Goal: Task Accomplishment & Management: Complete application form

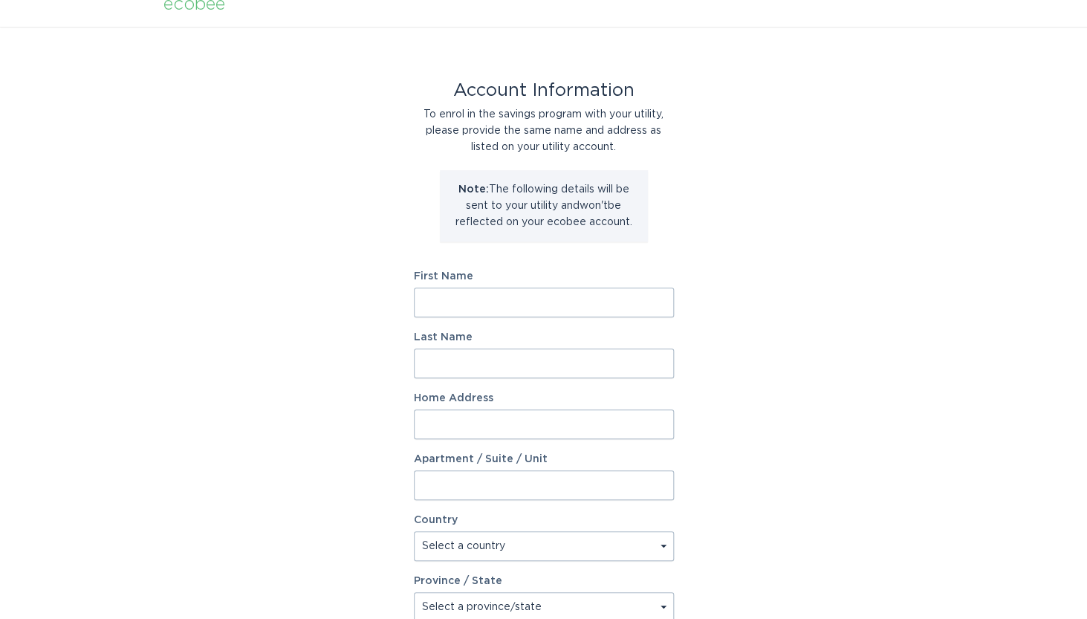
scroll to position [20, 0]
click at [433, 296] on input "First Name" at bounding box center [544, 300] width 260 height 30
type input "[PERSON_NAME]"
click at [702, 322] on div "Account Information To enrol in the savings program with your utility, please p…" at bounding box center [543, 435] width 1087 height 821
click at [620, 365] on input "Last Name" at bounding box center [544, 361] width 260 height 30
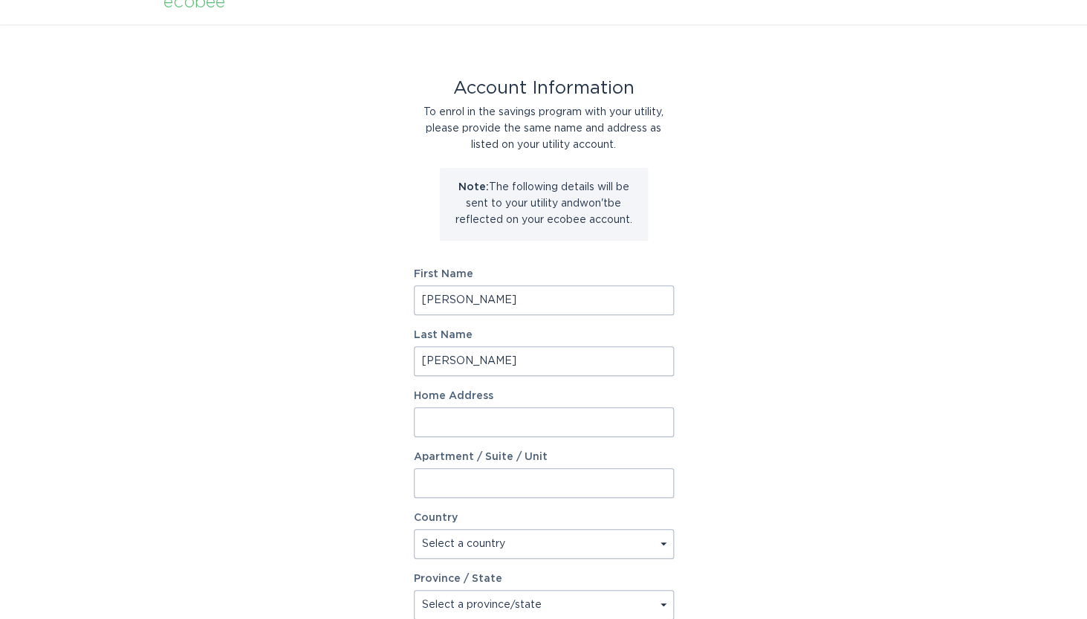
type input "[PERSON_NAME]"
click at [550, 422] on input "Home Address" at bounding box center [544, 422] width 260 height 30
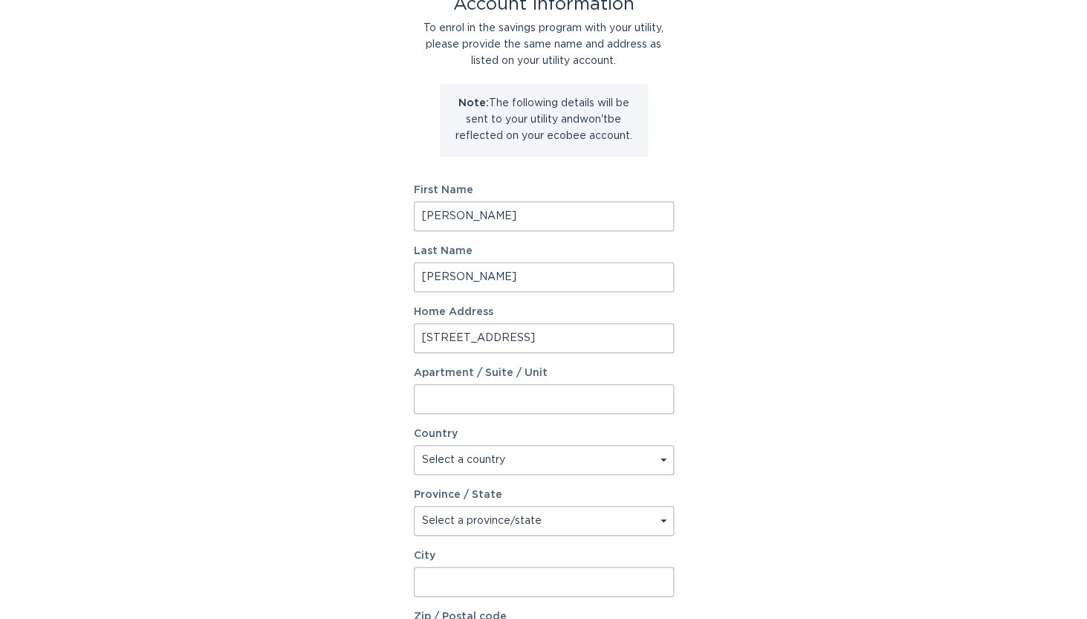
scroll to position [108, 0]
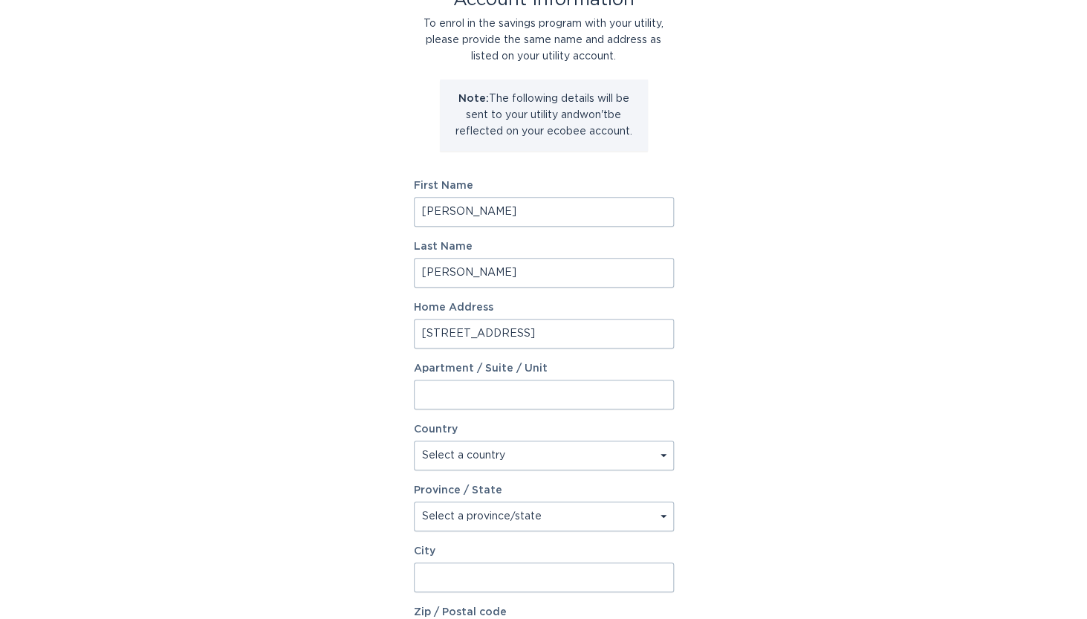
type input "[STREET_ADDRESS]"
select select "US"
click option "[GEOGRAPHIC_DATA]" at bounding box center [0, 0] width 0 height 0
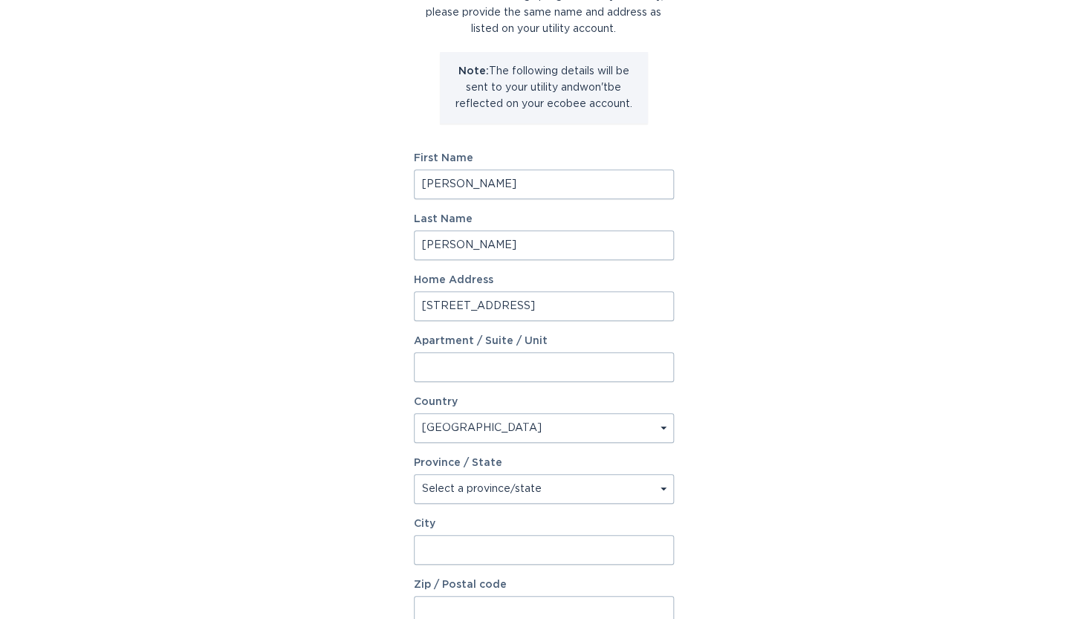
click at [414, 474] on select "Select a province/state [US_STATE] [US_STATE] [US_STATE] [US_STATE] [US_STATE] …" at bounding box center [544, 489] width 260 height 30
select select "AZ"
click option "[US_STATE]" at bounding box center [0, 0] width 0 height 0
click at [445, 548] on input "City" at bounding box center [544, 550] width 260 height 30
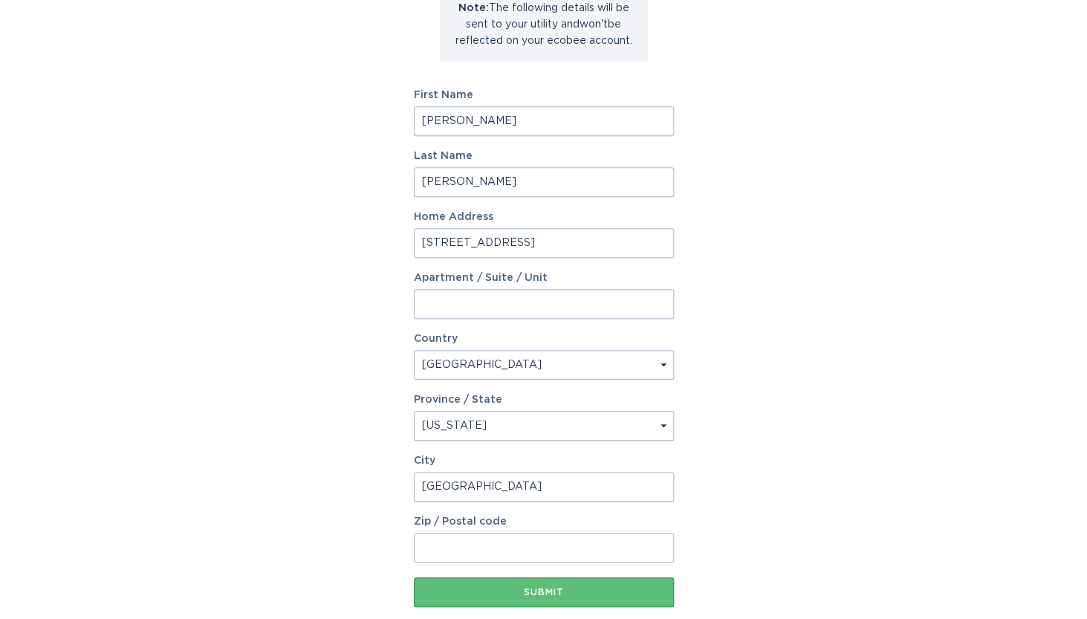
scroll to position [226, 0]
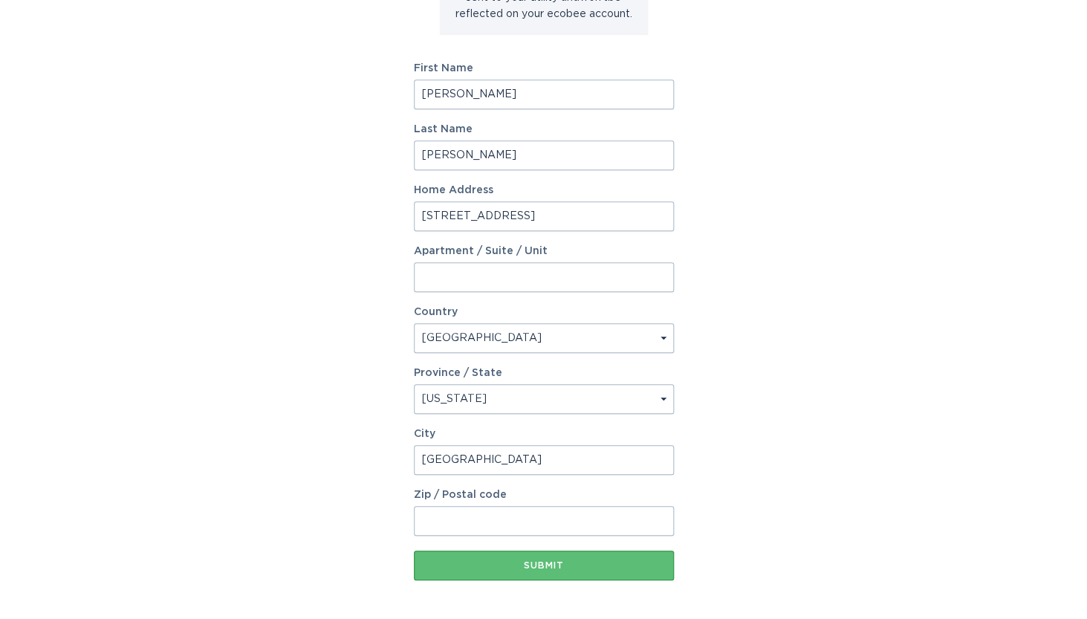
type input "[GEOGRAPHIC_DATA]"
click at [446, 524] on input "Zip / Postal code" at bounding box center [544, 521] width 260 height 30
type input "85375"
click at [489, 569] on div "Submit" at bounding box center [543, 565] width 245 height 9
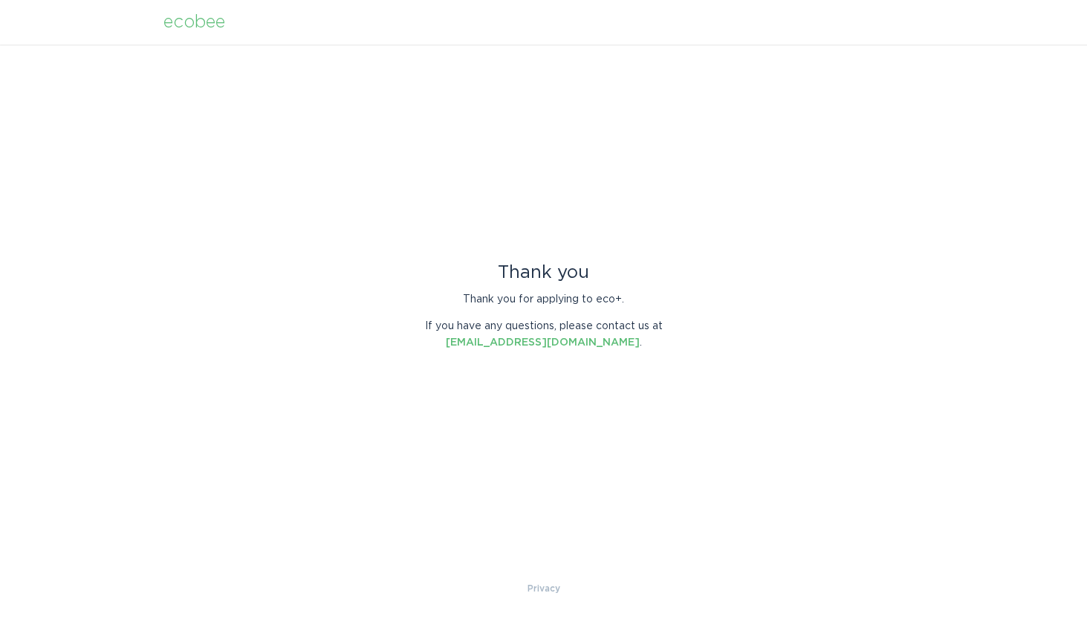
scroll to position [0, 0]
